Goal: Register for event/course: Sign up to attend an event or enroll in a course

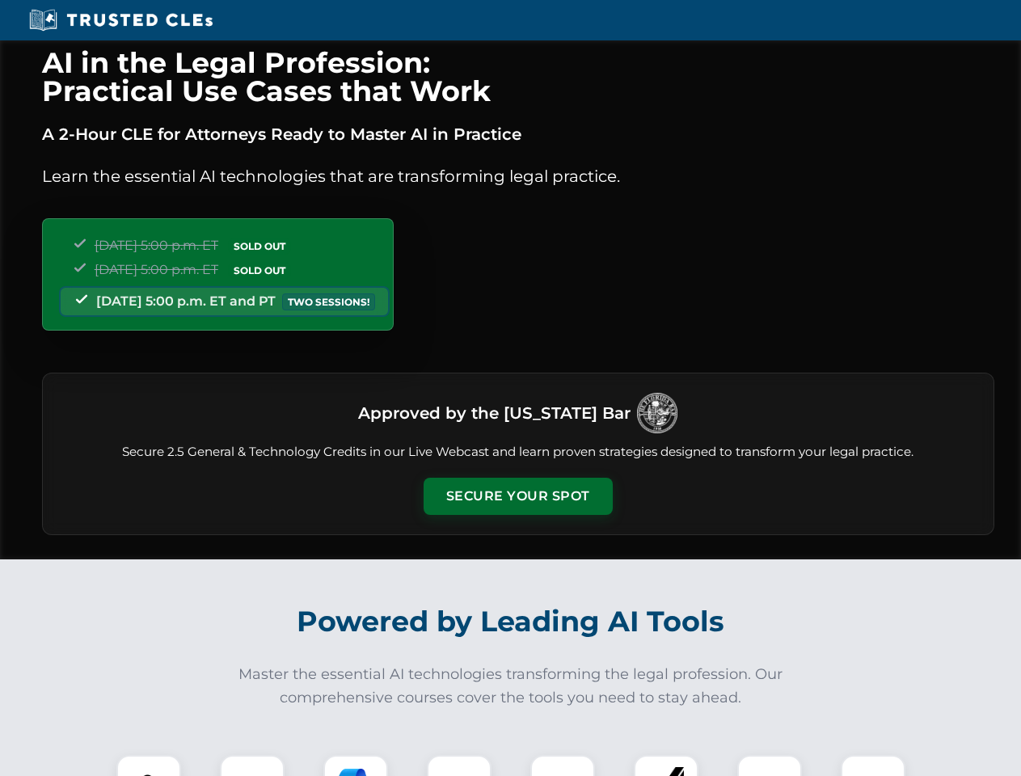
click at [517, 496] on button "Secure Your Spot" at bounding box center [518, 496] width 189 height 37
click at [149, 766] on img at bounding box center [148, 787] width 47 height 47
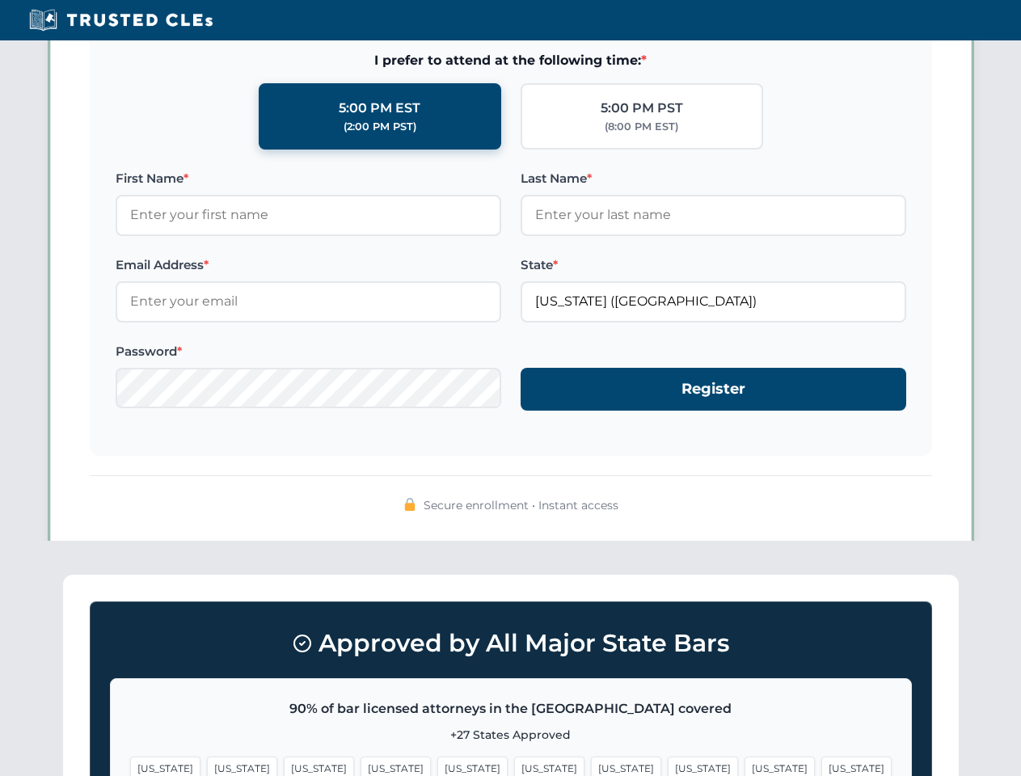
click at [591, 766] on span "[US_STATE]" at bounding box center [626, 768] width 70 height 23
click at [745, 766] on span "[US_STATE]" at bounding box center [780, 768] width 70 height 23
